Goal: Task Accomplishment & Management: Use online tool/utility

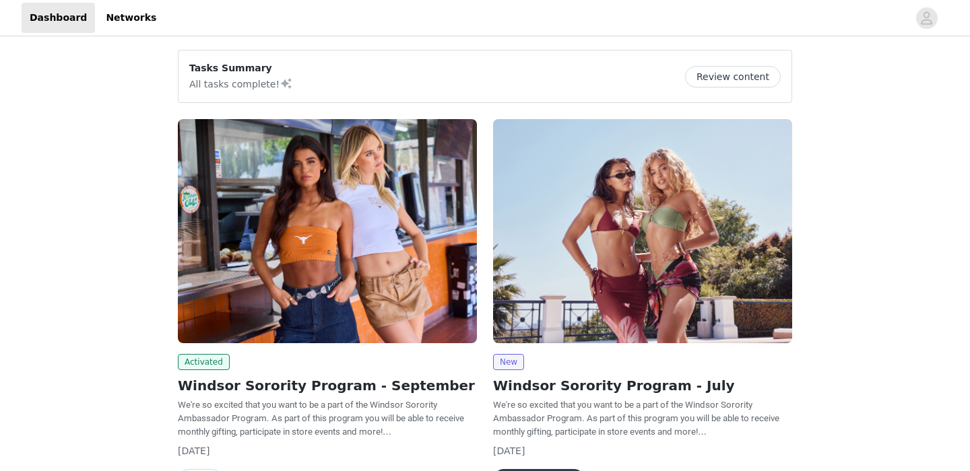
click at [368, 251] on img at bounding box center [327, 231] width 299 height 224
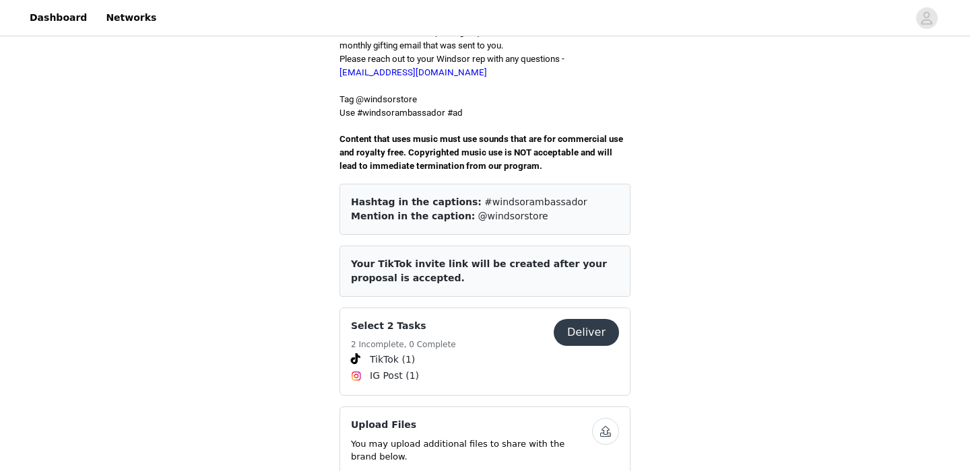
scroll to position [428, 0]
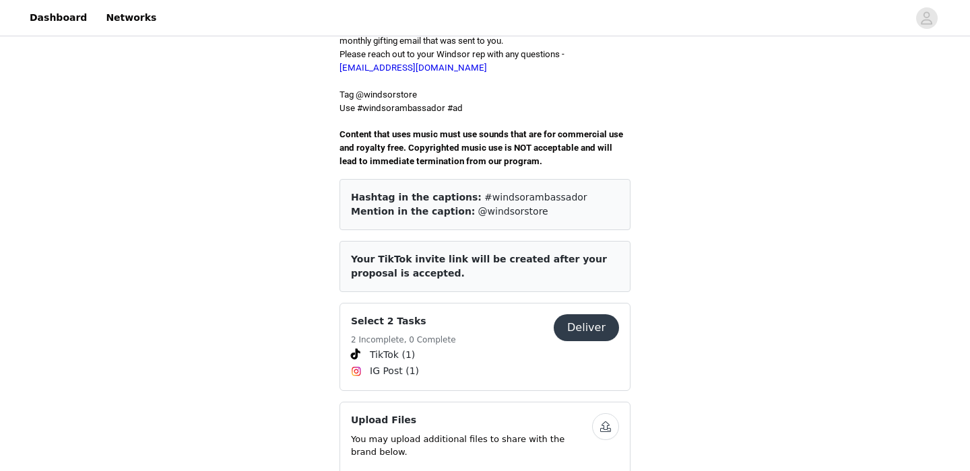
click at [584, 318] on button "Deliver" at bounding box center [585, 327] width 65 height 27
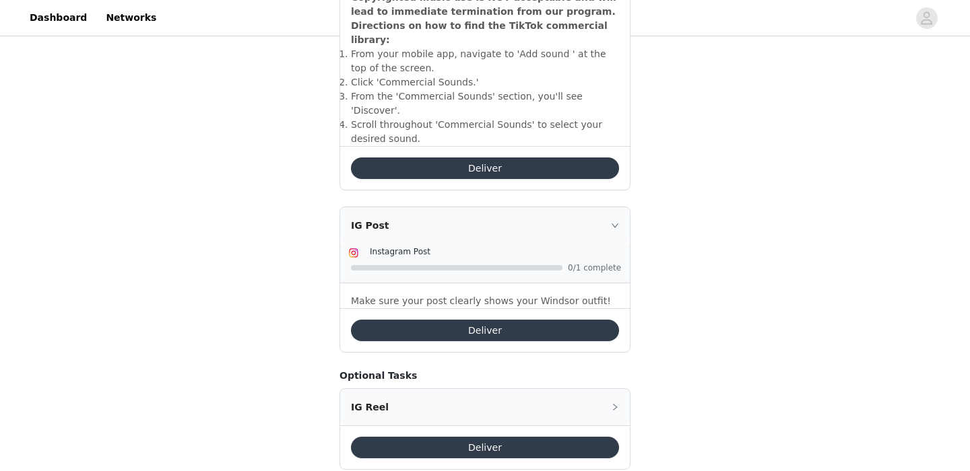
scroll to position [557, 0]
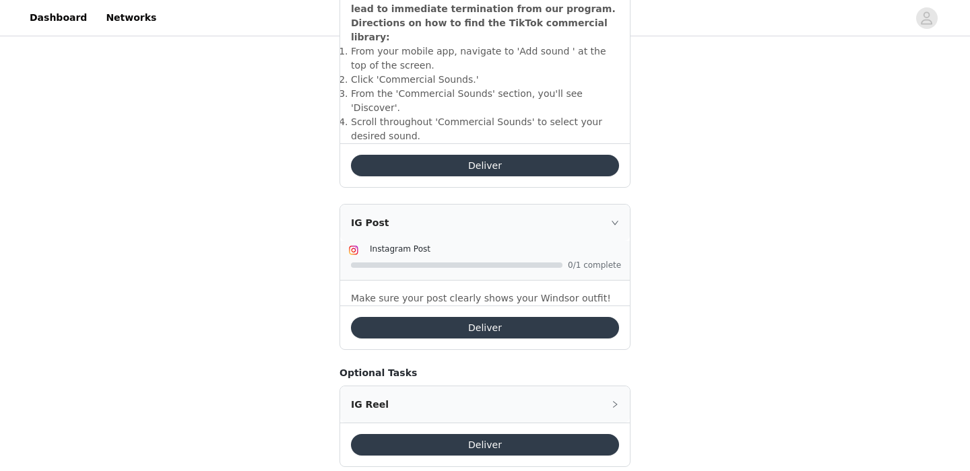
click at [549, 317] on button "Deliver" at bounding box center [485, 328] width 268 height 22
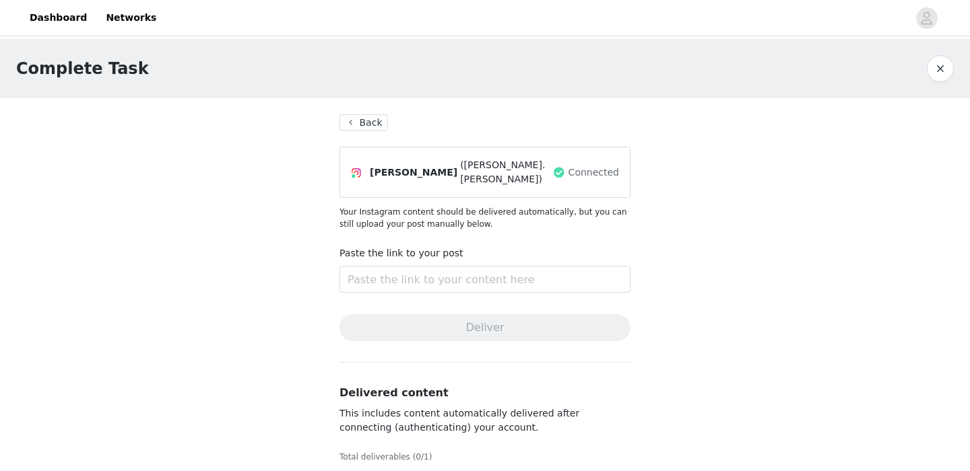
scroll to position [20, 0]
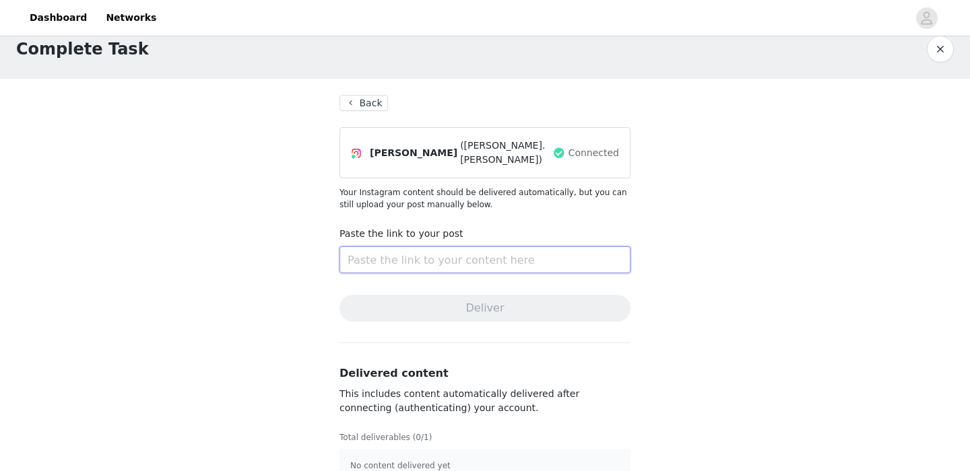
click at [489, 259] on input "text" at bounding box center [484, 259] width 291 height 27
paste input "[URL][DOMAIN_NAME]"
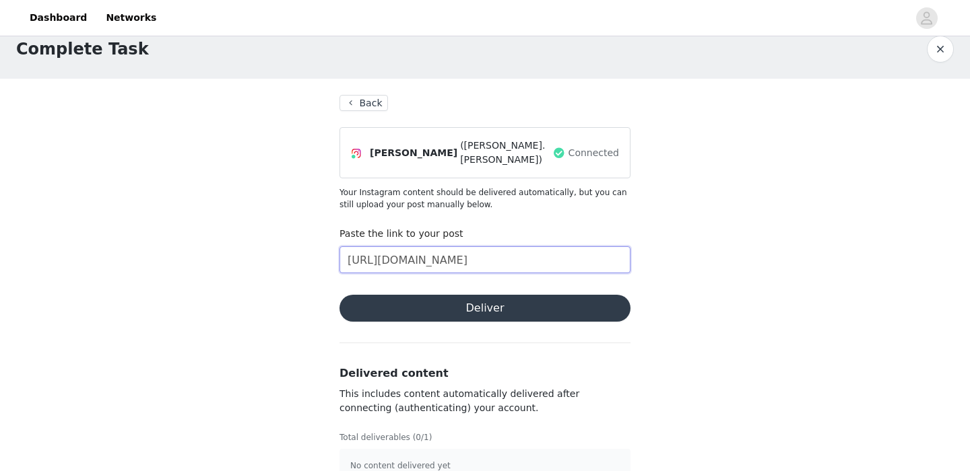
type input "[URL][DOMAIN_NAME]"
click at [500, 302] on button "Deliver" at bounding box center [484, 308] width 291 height 27
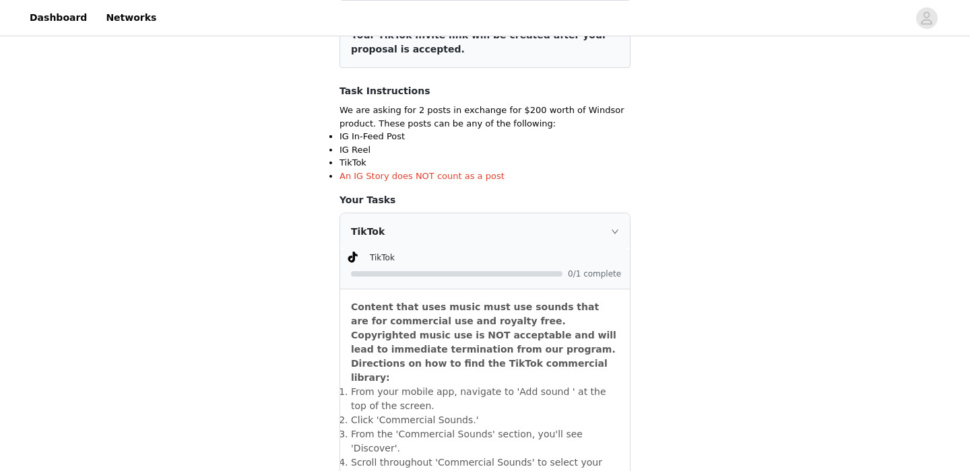
scroll to position [306, 0]
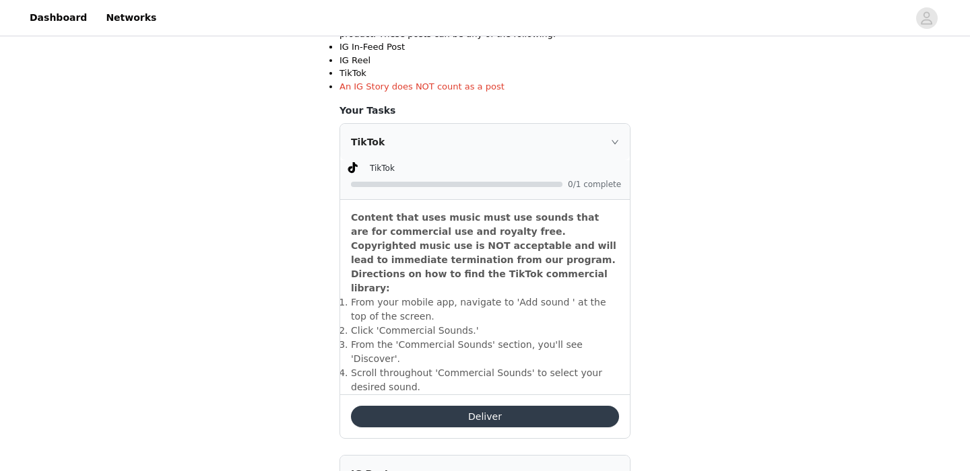
click at [450, 406] on button "Deliver" at bounding box center [485, 417] width 268 height 22
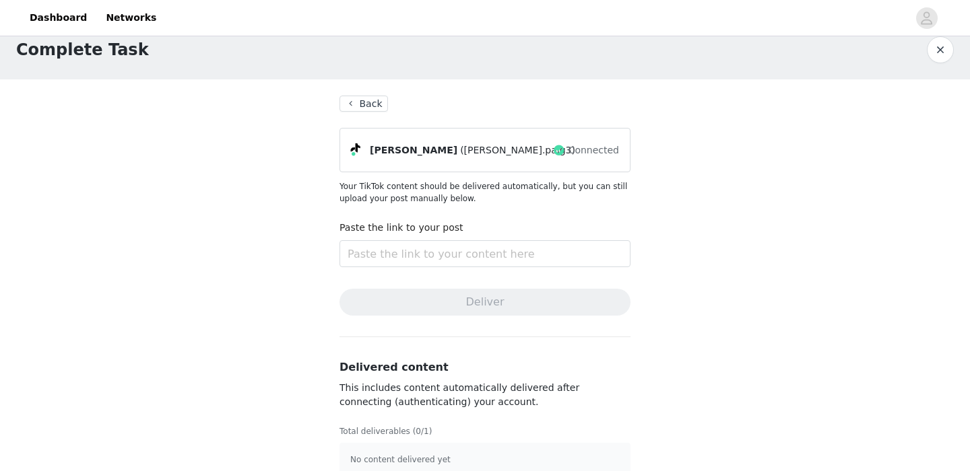
scroll to position [23, 0]
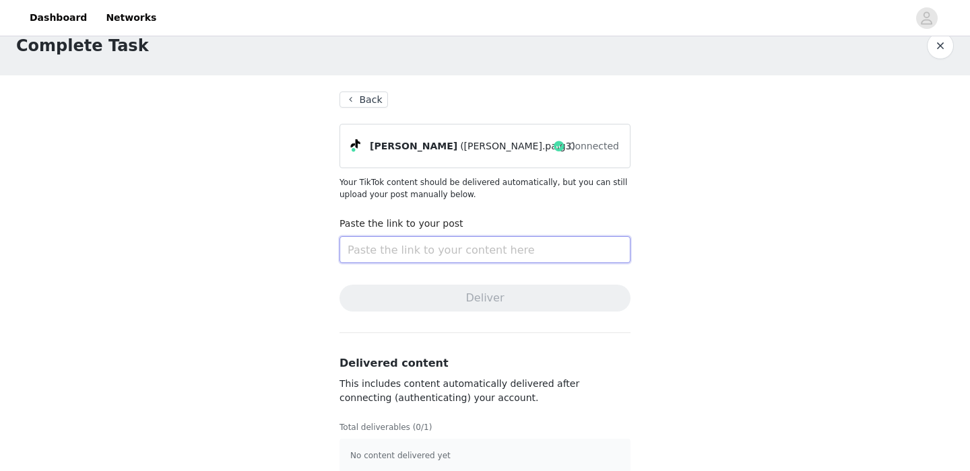
click at [549, 248] on input "text" at bounding box center [484, 249] width 291 height 27
paste input "[URL][DOMAIN_NAME][PERSON_NAME][DOMAIN_NAME]"
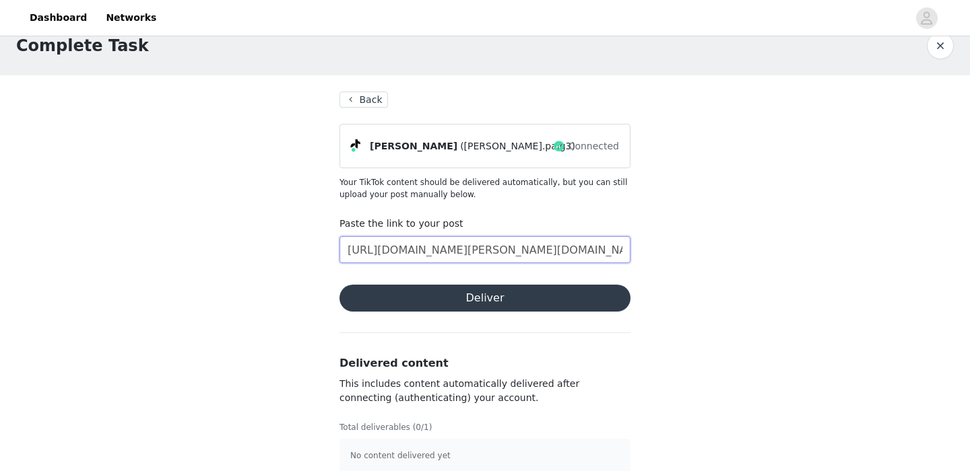
scroll to position [0, 438]
type input "[URL][DOMAIN_NAME][PERSON_NAME][DOMAIN_NAME]"
click at [553, 300] on button "Deliver" at bounding box center [484, 298] width 291 height 27
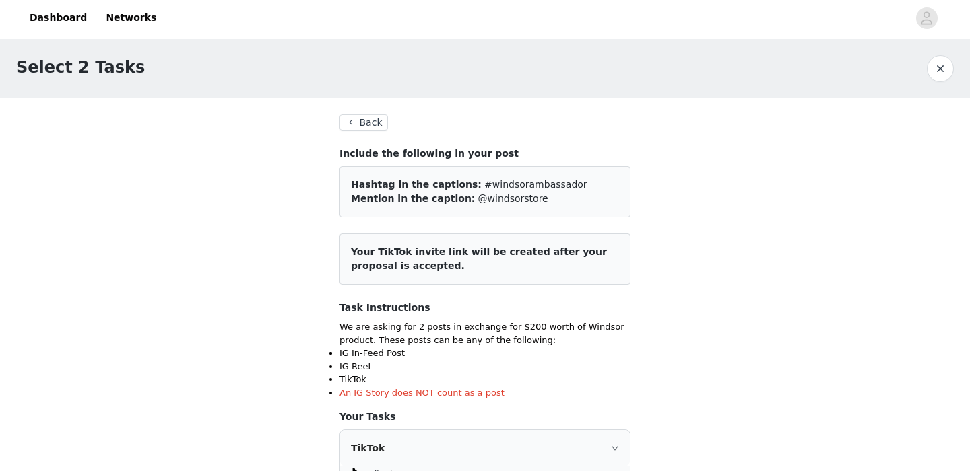
click at [368, 129] on button "Back" at bounding box center [363, 122] width 48 height 16
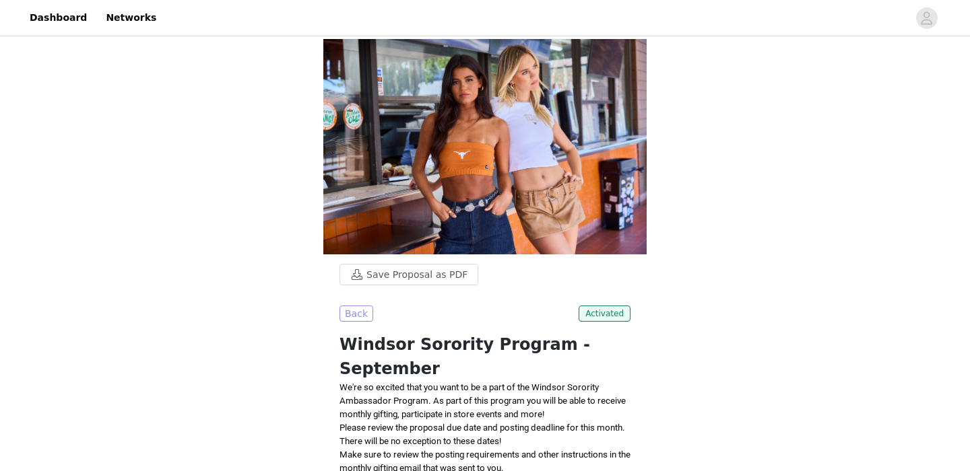
click at [362, 316] on button "Back" at bounding box center [356, 314] width 34 height 16
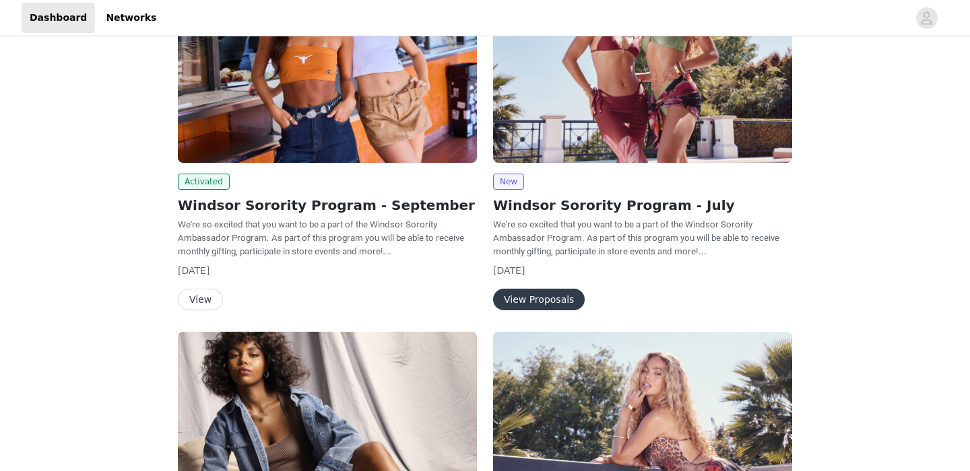
scroll to position [176, 0]
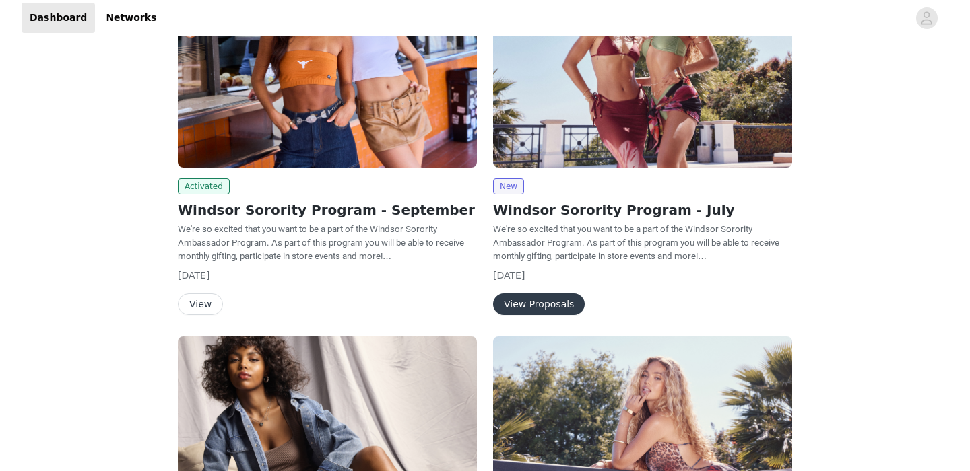
click at [197, 312] on button "View" at bounding box center [200, 305] width 45 height 22
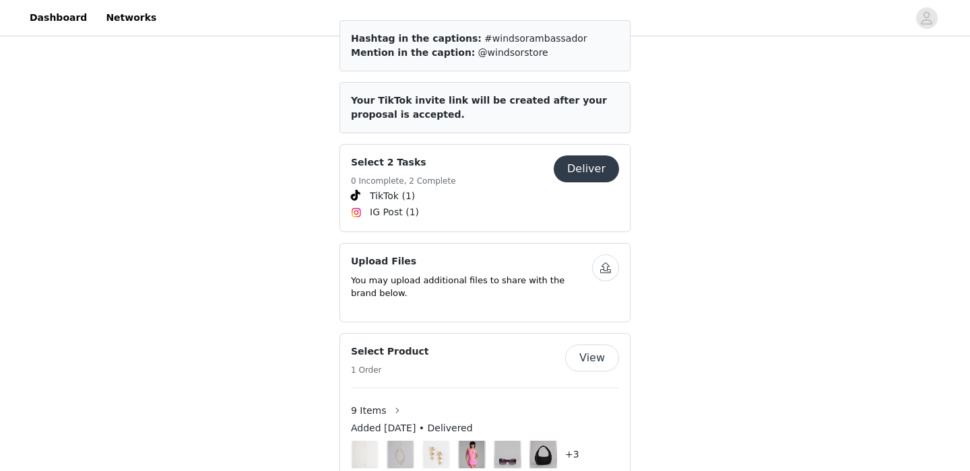
scroll to position [572, 0]
